Goal: Download file/media

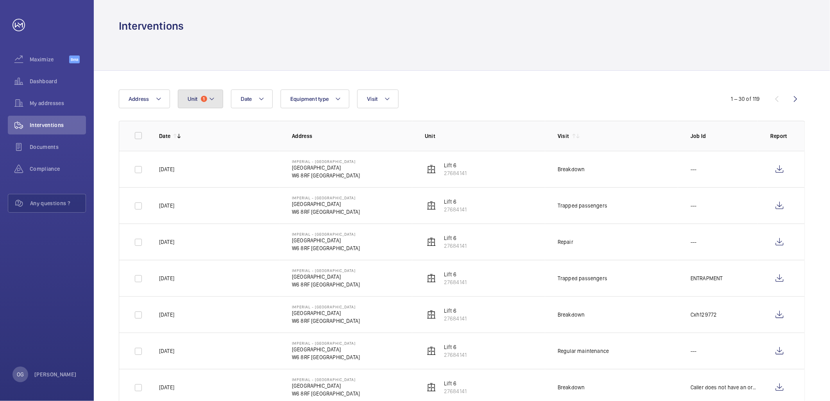
click at [194, 100] on span "Unit" at bounding box center [193, 99] width 10 height 6
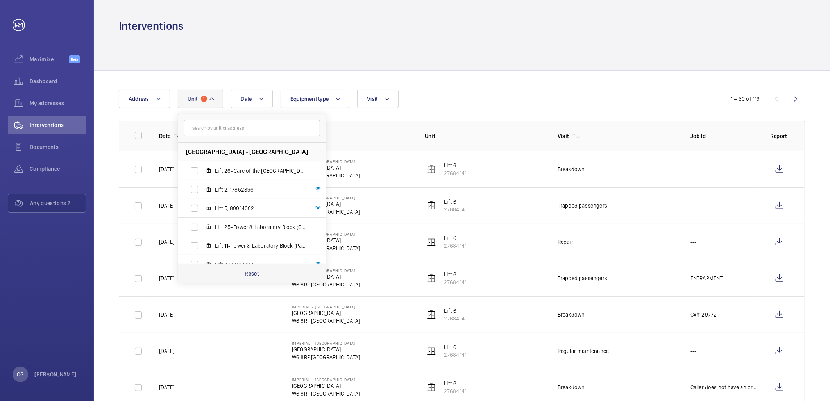
click at [239, 275] on div "Reset" at bounding box center [252, 273] width 148 height 19
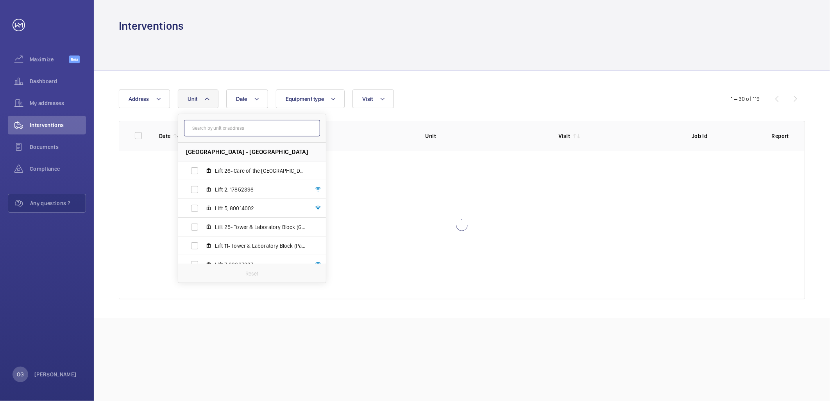
click at [234, 127] on input "text" at bounding box center [252, 128] width 136 height 16
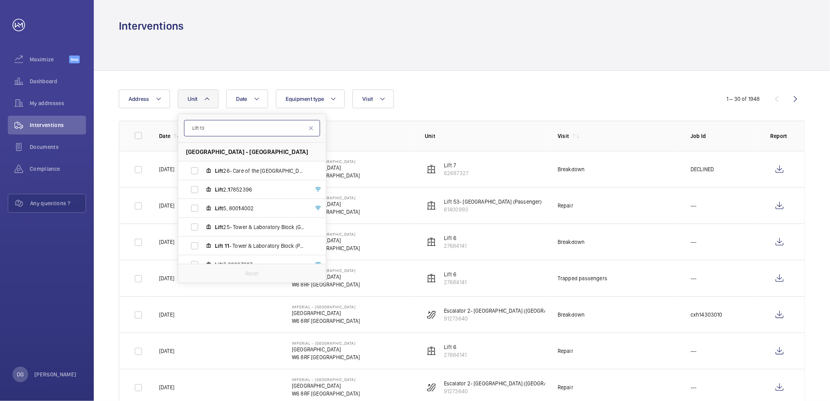
type input "Lift 13"
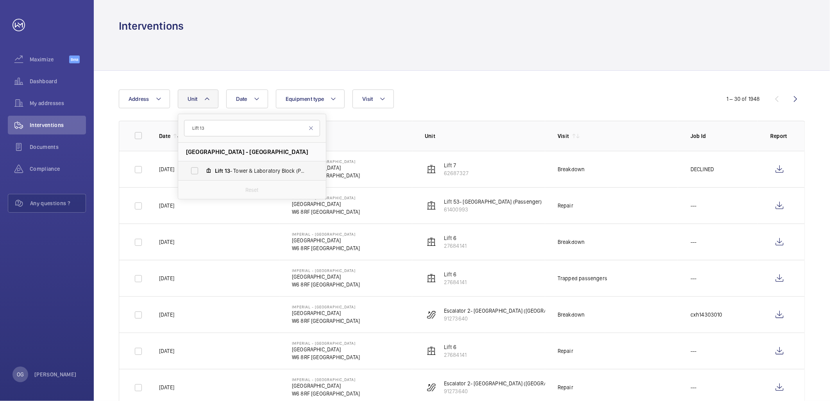
click at [259, 169] on span "Lift 13 - Tower & Laboratory Block (Passenger), 83045843" at bounding box center [260, 171] width 91 height 8
click at [202, 169] on input "Lift 13 - Tower & Laboratory Block (Passenger), 83045843" at bounding box center [195, 171] width 16 height 16
checkbox input "true"
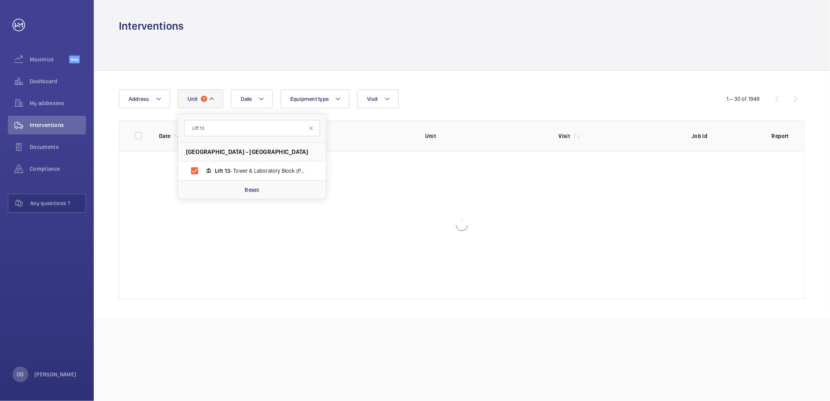
click at [497, 99] on div "Date Address Unit 1 Lift 13 Imperial - Charing Cross Hospital - Charing Cross H…" at bounding box center [415, 98] width 592 height 19
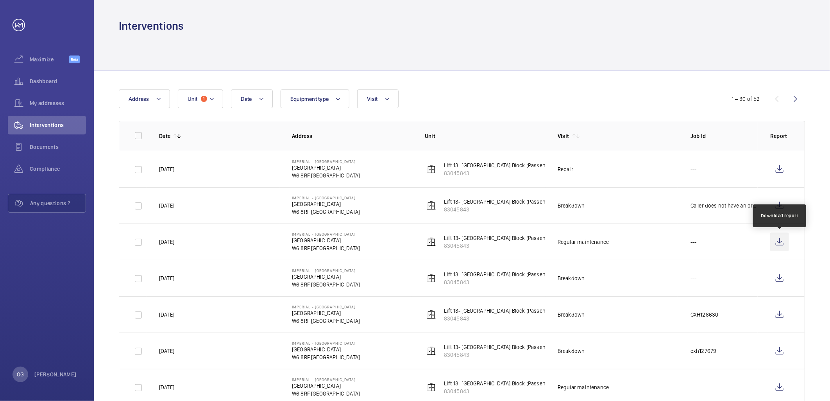
click at [781, 243] on wm-front-icon-button at bounding box center [779, 241] width 19 height 19
click at [215, 104] on button "Unit 1" at bounding box center [200, 98] width 45 height 19
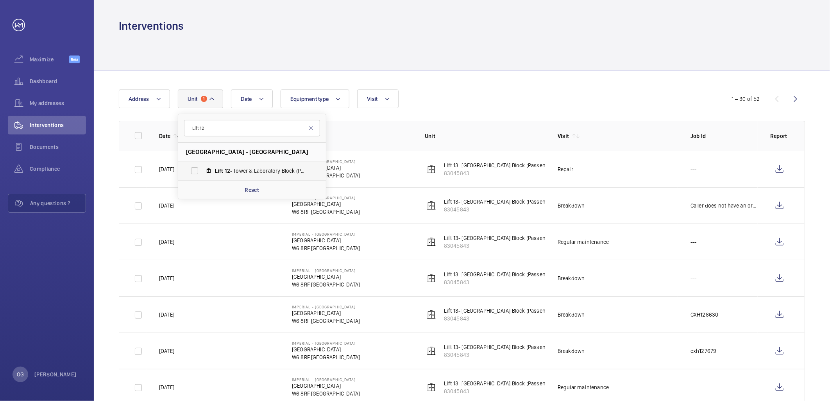
type input "Lift 12"
click at [227, 163] on label "Lift 12 - Tower & Laboratory Block (Passenger), 70419777" at bounding box center [245, 170] width 135 height 19
click at [202, 163] on input "Lift 12 - Tower & Laboratory Block (Passenger), 70419777" at bounding box center [195, 171] width 16 height 16
checkbox input "true"
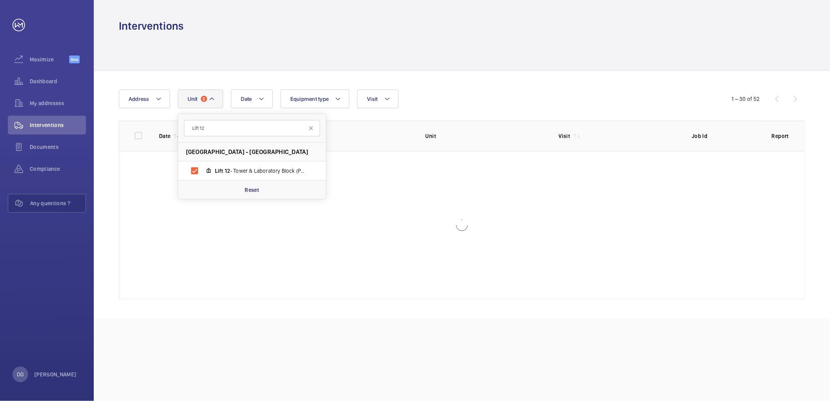
click at [438, 103] on div "Date Address Unit 2 Lift 12 Imperial - Charing Cross Hospital - Charing Cross H…" at bounding box center [415, 98] width 592 height 19
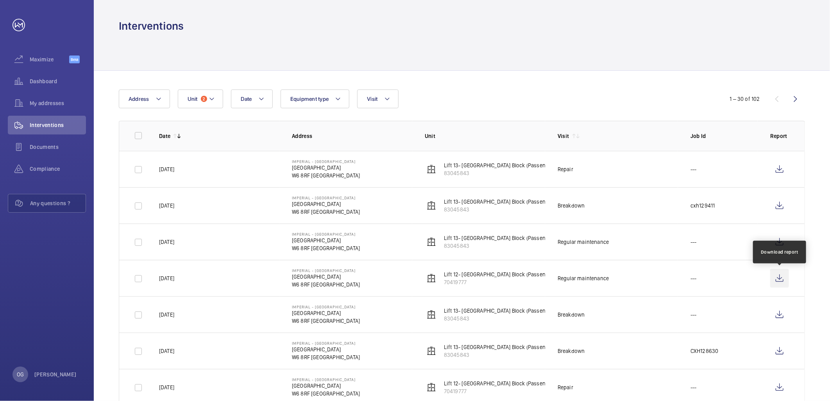
click at [774, 279] on wm-front-icon-button at bounding box center [779, 278] width 19 height 19
click at [219, 93] on button "Unit 2" at bounding box center [200, 98] width 45 height 19
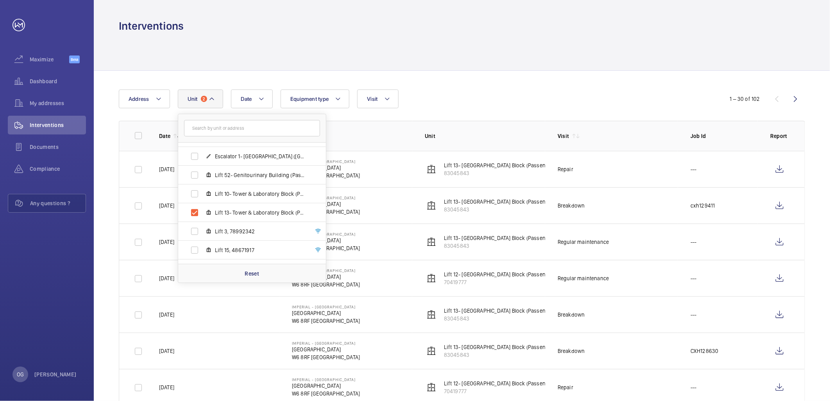
scroll to position [259, 0]
click at [260, 210] on span "Lift 13- Tower & Laboratory Block (Passenger), 83045843" at bounding box center [260, 212] width 91 height 8
click at [202, 210] on input "Lift 13- Tower & Laboratory Block (Passenger), 83045843" at bounding box center [195, 212] width 16 height 16
checkbox input "false"
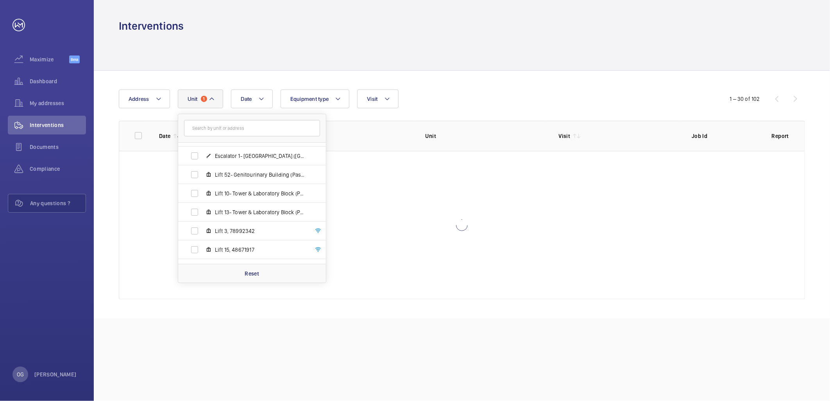
click at [427, 106] on div "Date Address Unit 1 Imperial - Charing Cross Hospital - Charing Cross Hospital,…" at bounding box center [415, 98] width 592 height 19
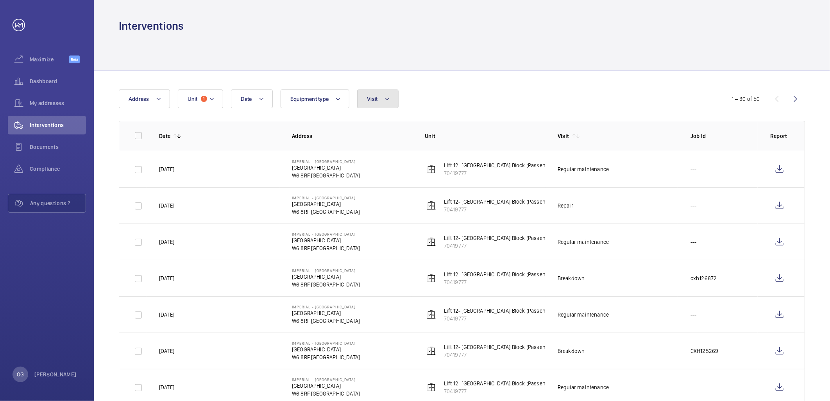
click at [385, 100] on mat-icon at bounding box center [387, 98] width 6 height 9
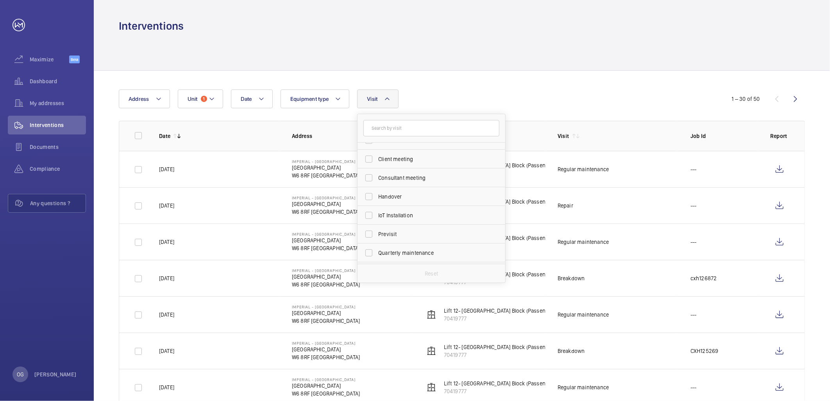
scroll to position [87, 0]
click at [412, 215] on span "Regular maintenance" at bounding box center [431, 215] width 107 height 8
click at [377, 215] on input "Regular maintenance" at bounding box center [369, 215] width 16 height 16
checkbox input "true"
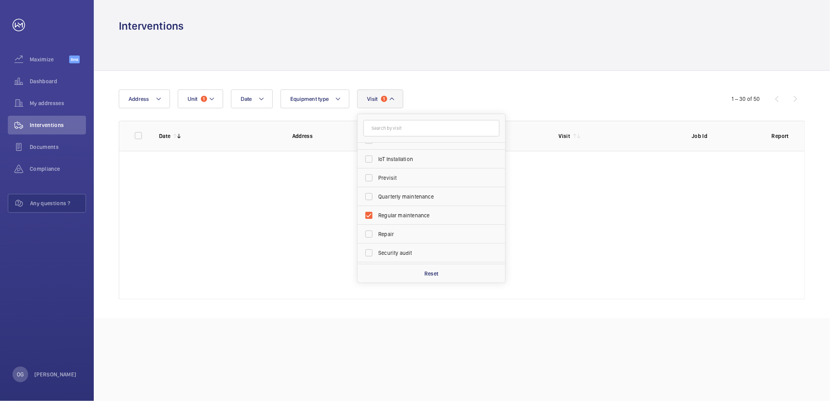
click at [464, 89] on div "Date Address Unit 1 Equipment type Visit 1 Annual maintenance Breakdown Client …" at bounding box center [415, 98] width 592 height 19
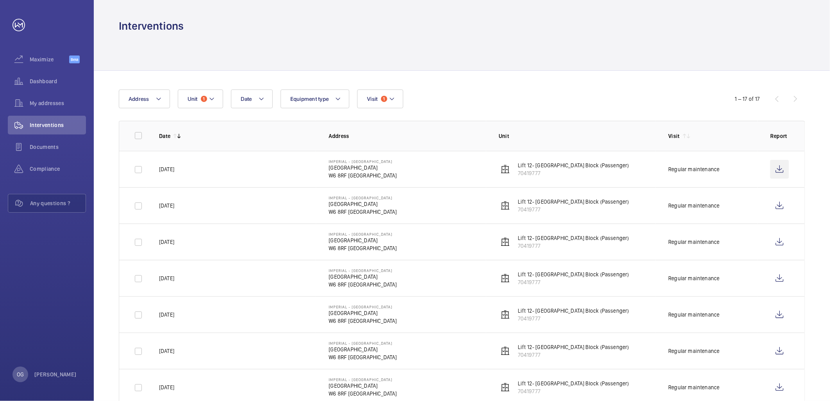
drag, startPoint x: 789, startPoint y: 168, endPoint x: 780, endPoint y: 166, distance: 9.1
click at [788, 167] on td at bounding box center [781, 169] width 47 height 36
click at [780, 166] on wm-front-icon-button at bounding box center [779, 169] width 19 height 19
click at [397, 107] on button "Visit 1" at bounding box center [380, 98] width 46 height 19
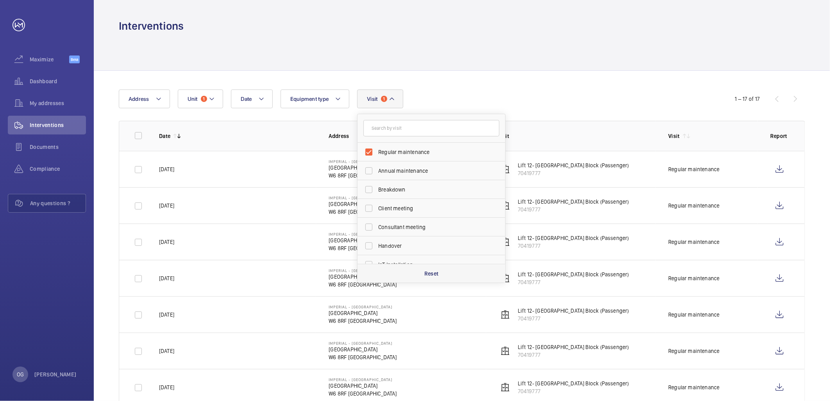
click at [441, 274] on div "Reset" at bounding box center [431, 273] width 148 height 19
checkbox input "false"
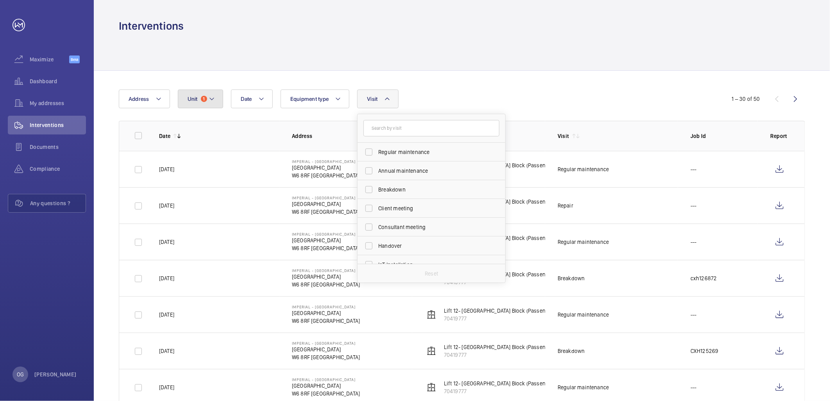
click at [220, 99] on button "Unit 1" at bounding box center [200, 98] width 45 height 19
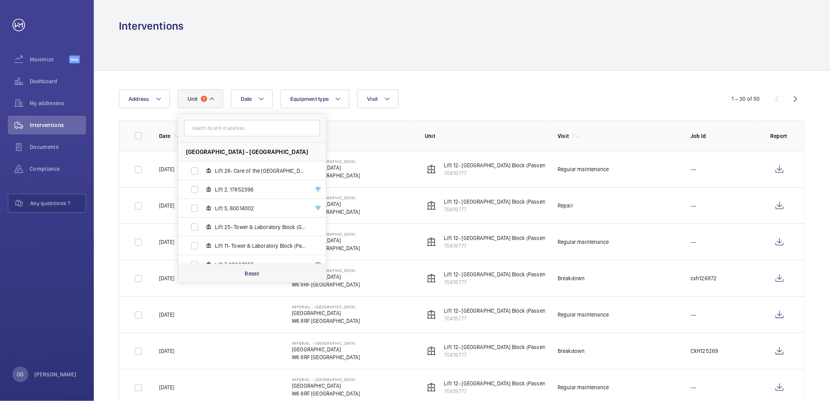
click at [254, 276] on p "Reset" at bounding box center [252, 274] width 14 height 8
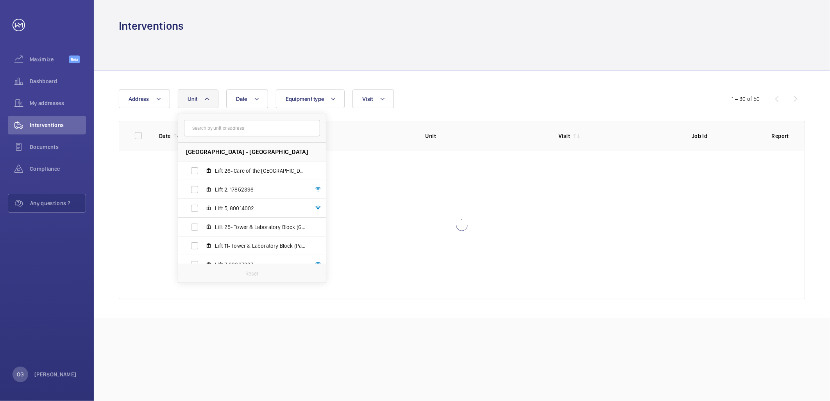
click at [411, 130] on th "Address" at bounding box center [346, 136] width 133 height 30
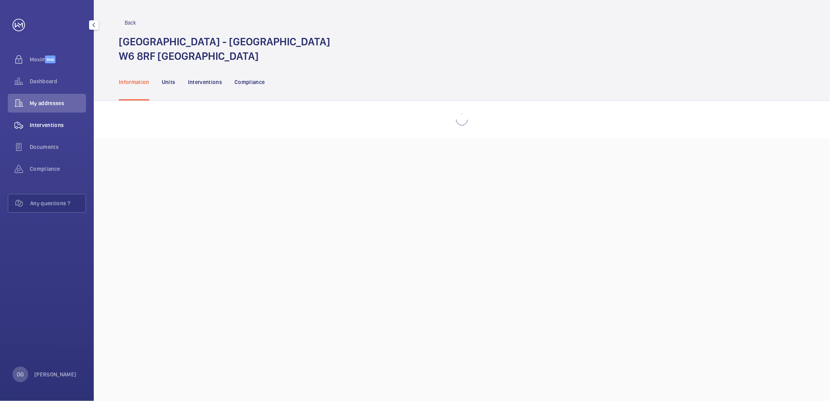
click at [54, 129] on div "Interventions" at bounding box center [47, 125] width 78 height 19
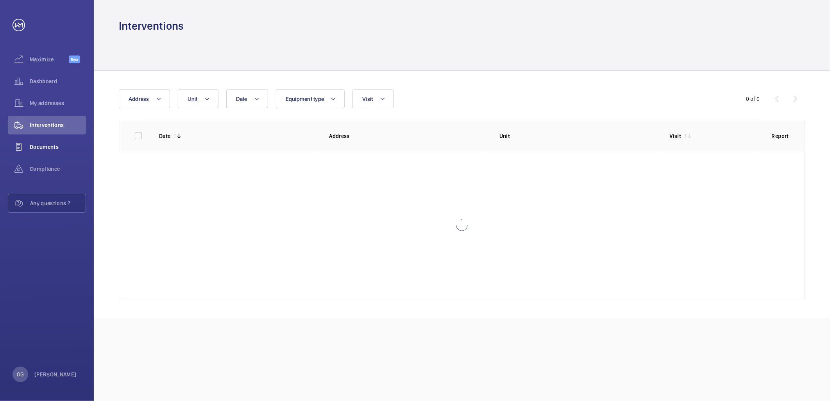
click at [60, 150] on span "Documents" at bounding box center [58, 147] width 56 height 8
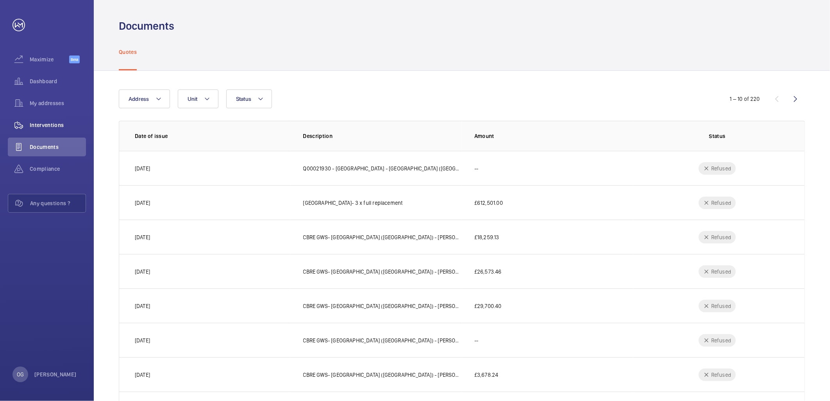
click at [56, 130] on div "Interventions" at bounding box center [47, 125] width 78 height 19
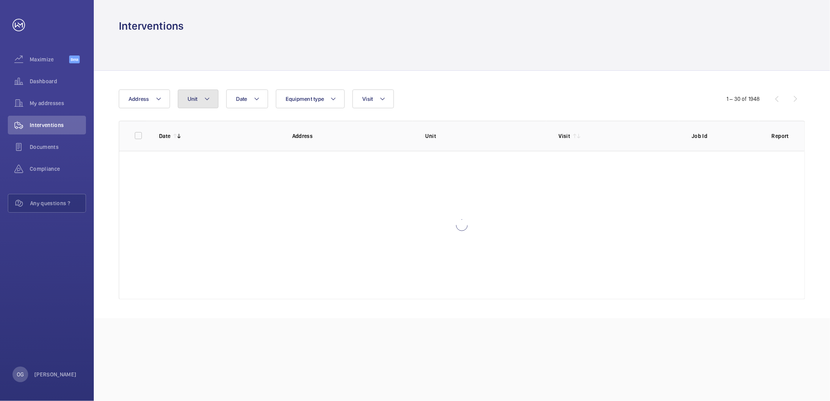
click at [215, 97] on button "Unit" at bounding box center [198, 98] width 41 height 19
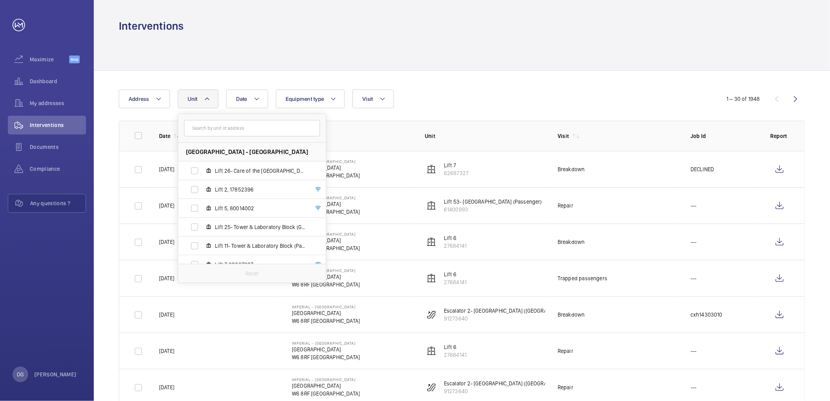
click at [212, 125] on input "text" at bounding box center [252, 128] width 136 height 16
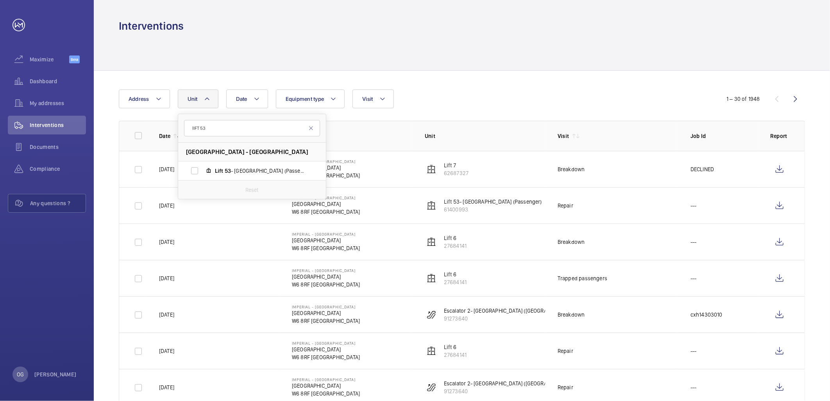
type input "lIFT 53"
drag, startPoint x: 207, startPoint y: 157, endPoint x: 207, endPoint y: 163, distance: 5.1
click at [207, 161] on li "[GEOGRAPHIC_DATA] - [GEOGRAPHIC_DATA]" at bounding box center [252, 152] width 148 height 19
click at [207, 163] on label "Lift 53 - [GEOGRAPHIC_DATA] (Passenger), 61400993" at bounding box center [245, 170] width 135 height 19
click at [202, 163] on input "Lift 53 - [GEOGRAPHIC_DATA] (Passenger), 61400993" at bounding box center [195, 171] width 16 height 16
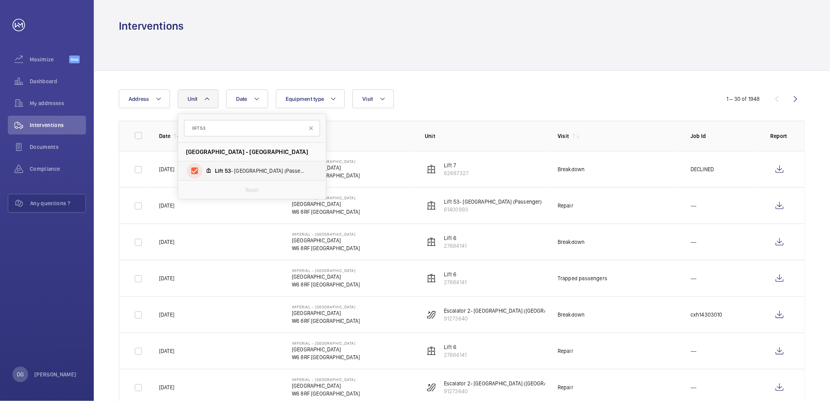
checkbox input "true"
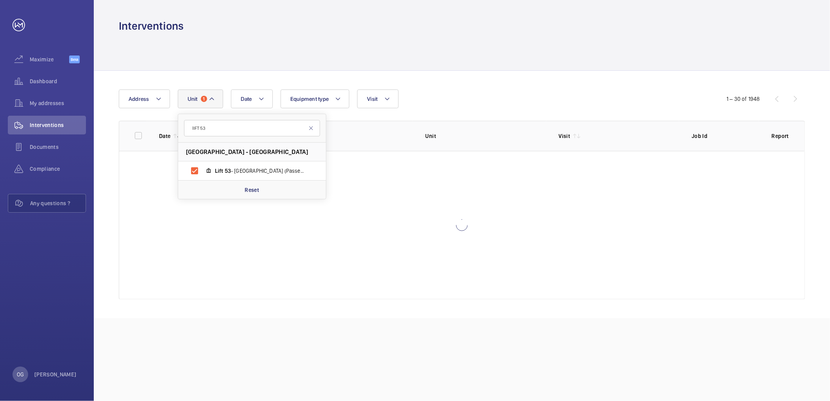
click at [459, 95] on div "Date Address Unit [GEOGRAPHIC_DATA] - [GEOGRAPHIC_DATA] Lift [GEOGRAPHIC_DATA] …" at bounding box center [415, 98] width 592 height 19
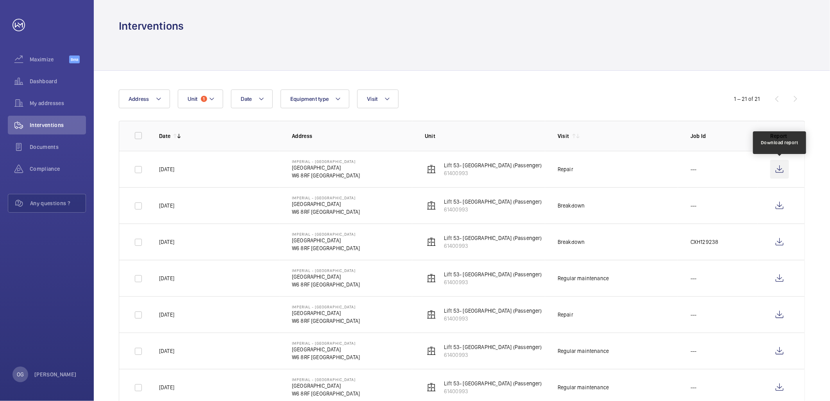
click at [779, 172] on wm-front-icon-button at bounding box center [779, 169] width 19 height 19
